Goal: Answer question/provide support

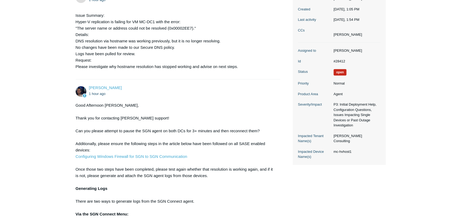
scroll to position [116, 0]
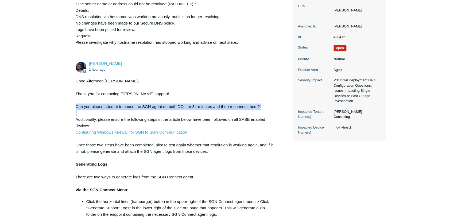
drag, startPoint x: 74, startPoint y: 105, endPoint x: 261, endPoint y: 110, distance: 186.9
click at [261, 110] on main "Requests Contributions Following Todyl Support Center My activities Secure DNS …" at bounding box center [230, 214] width 461 height 623
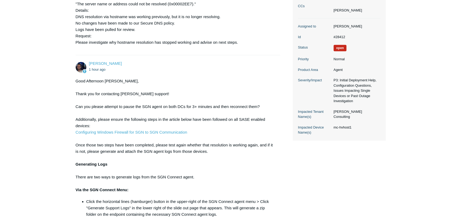
drag, startPoint x: 261, startPoint y: 110, endPoint x: 250, endPoint y: 125, distance: 18.4
click at [250, 125] on div "Good Afternoon [PERSON_NAME], Thank you for contacting [PERSON_NAME] support! C…" at bounding box center [175, 211] width 199 height 267
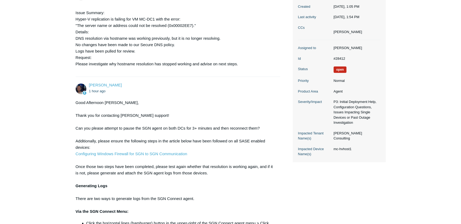
scroll to position [97, 0]
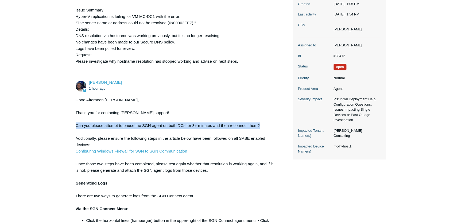
drag, startPoint x: 75, startPoint y: 125, endPoint x: 268, endPoint y: 125, distance: 193.2
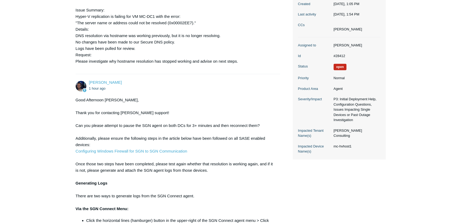
drag, startPoint x: 268, startPoint y: 125, endPoint x: 246, endPoint y: 152, distance: 35.3
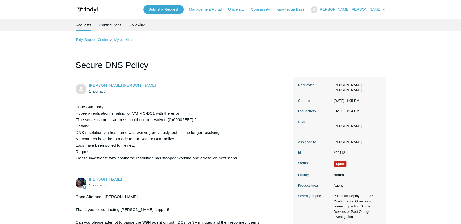
scroll to position [121, 0]
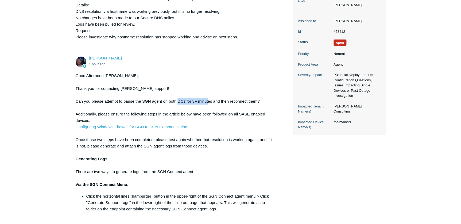
drag, startPoint x: 177, startPoint y: 102, endPoint x: 207, endPoint y: 102, distance: 29.9
click at [207, 102] on div "Good Afternoon [PERSON_NAME], Thank you for contacting [PERSON_NAME] support! C…" at bounding box center [175, 206] width 199 height 267
drag, startPoint x: 207, startPoint y: 102, endPoint x: 207, endPoint y: 107, distance: 4.8
click at [208, 107] on div "Good Afternoon [PERSON_NAME], Thank you for contacting [PERSON_NAME] support! C…" at bounding box center [175, 206] width 199 height 267
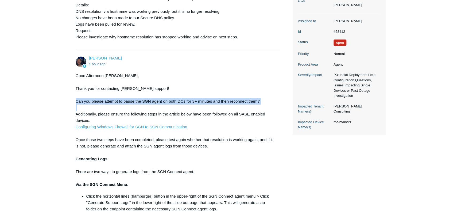
drag, startPoint x: 75, startPoint y: 102, endPoint x: 259, endPoint y: 106, distance: 184.7
click at [259, 106] on main "Requests Contributions Following Todyl Support Center My activities Secure DNS …" at bounding box center [230, 209] width 461 height 623
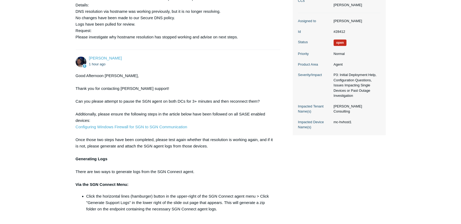
drag, startPoint x: 259, startPoint y: 106, endPoint x: 232, endPoint y: 122, distance: 32.0
click at [233, 122] on div "Good Afternoon [PERSON_NAME], Thank you for contacting [PERSON_NAME] support! C…" at bounding box center [175, 206] width 199 height 267
drag, startPoint x: 68, startPoint y: 84, endPoint x: 165, endPoint y: 88, distance: 96.8
click at [165, 88] on main "Requests Contributions Following Todyl Support Center My activities Secure DNS …" at bounding box center [230, 209] width 461 height 623
drag, startPoint x: 165, startPoint y: 88, endPoint x: 103, endPoint y: 95, distance: 61.9
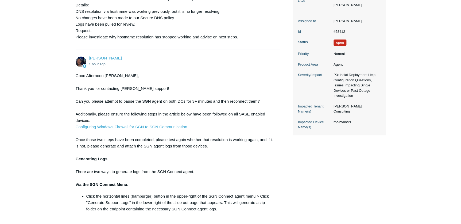
click at [114, 99] on div "Good Afternoon [PERSON_NAME], Thank you for contacting [PERSON_NAME] support! C…" at bounding box center [175, 206] width 199 height 267
drag, startPoint x: 75, startPoint y: 76, endPoint x: 120, endPoint y: 76, distance: 44.6
click at [120, 76] on div "Good Afternoon [PERSON_NAME], Thank you for contacting [PERSON_NAME] support! C…" at bounding box center [175, 206] width 199 height 267
drag, startPoint x: 120, startPoint y: 76, endPoint x: 104, endPoint y: 94, distance: 24.0
click at [104, 94] on div "Good Afternoon [PERSON_NAME], Thank you for contacting [PERSON_NAME] support! C…" at bounding box center [175, 206] width 199 height 267
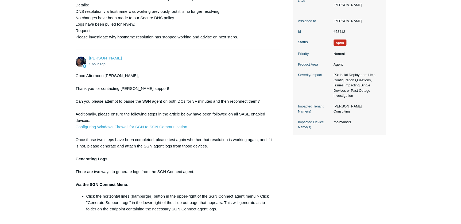
click at [206, 115] on div "Good Afternoon [PERSON_NAME], Thank you for contacting [PERSON_NAME] support! C…" at bounding box center [175, 206] width 199 height 267
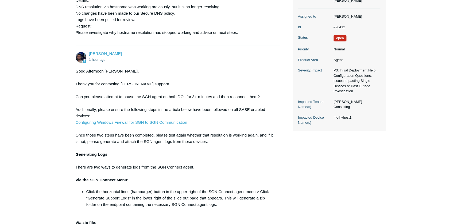
scroll to position [97, 0]
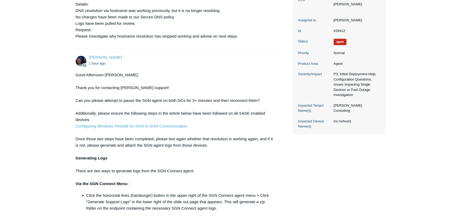
scroll to position [146, 0]
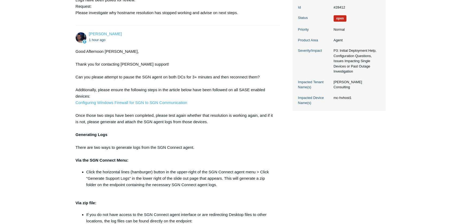
click at [66, 99] on main "Requests Contributions Following Todyl Support Center My activities Secure DNS …" at bounding box center [230, 184] width 461 height 623
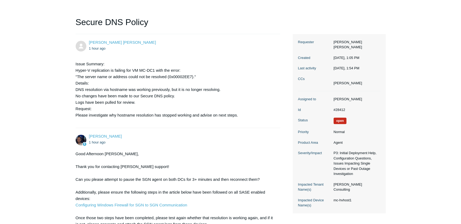
scroll to position [0, 0]
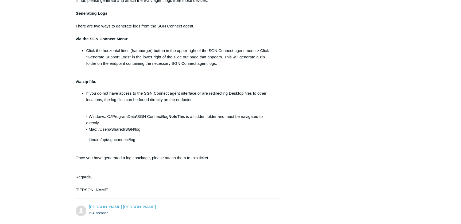
scroll to position [194, 0]
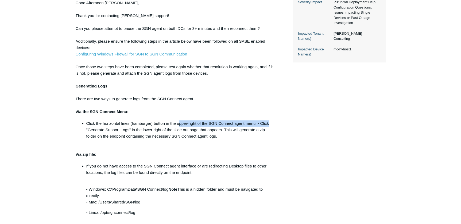
drag, startPoint x: 179, startPoint y: 123, endPoint x: 274, endPoint y: 123, distance: 95.1
click at [274, 123] on li "Click the horizontal lines (hamburger) button in the upper-right of the SGN Con…" at bounding box center [180, 130] width 189 height 19
click at [187, 148] on div "Good Afternoon [PERSON_NAME], Thank you for contacting [PERSON_NAME] support! C…" at bounding box center [175, 133] width 199 height 267
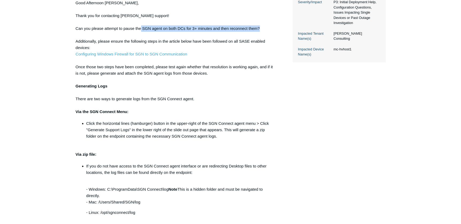
drag, startPoint x: 141, startPoint y: 29, endPoint x: 264, endPoint y: 29, distance: 122.4
click at [264, 29] on div "Good Afternoon [PERSON_NAME], Thank you for contacting [PERSON_NAME] support! C…" at bounding box center [175, 133] width 199 height 267
drag, startPoint x: 285, startPoint y: 102, endPoint x: 286, endPoint y: 105, distance: 3.9
click at [286, 104] on div "[PERSON_NAME] [PERSON_NAME] 18 minutes ago Issue Summary: Hyper-V replication i…" at bounding box center [231, 120] width 310 height 474
